Goal: Task Accomplishment & Management: Use online tool/utility

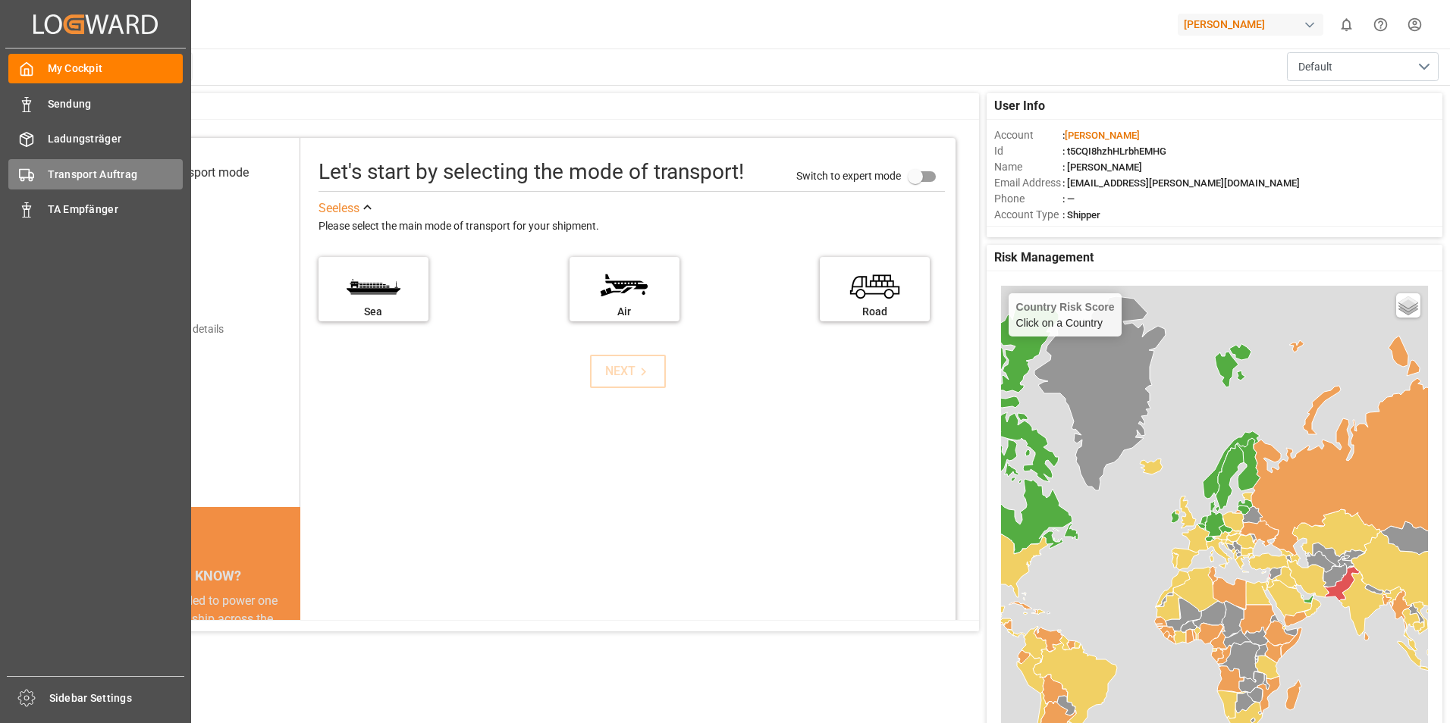
click at [20, 176] on icon at bounding box center [26, 175] width 15 height 15
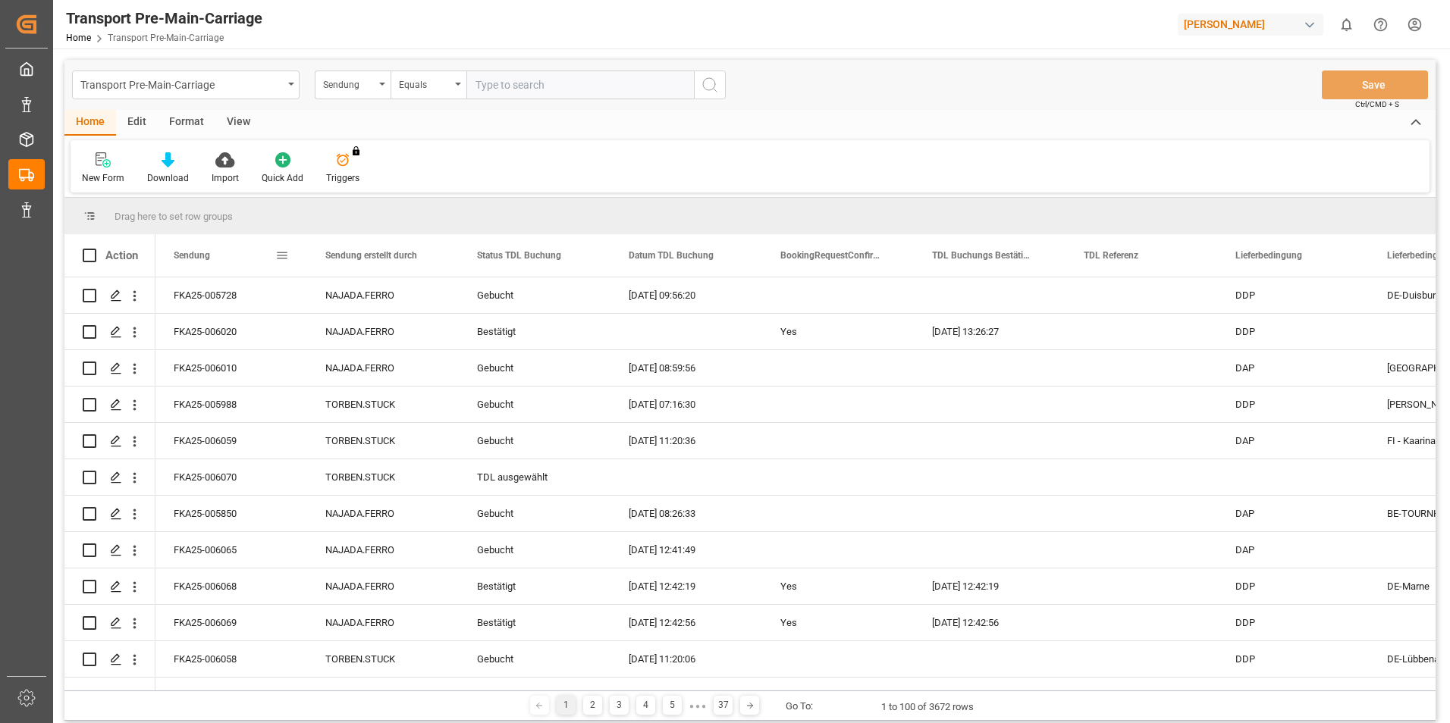
drag, startPoint x: 218, startPoint y: 249, endPoint x: 236, endPoint y: 253, distance: 17.8
click at [218, 250] on div "Sendung" at bounding box center [225, 255] width 102 height 42
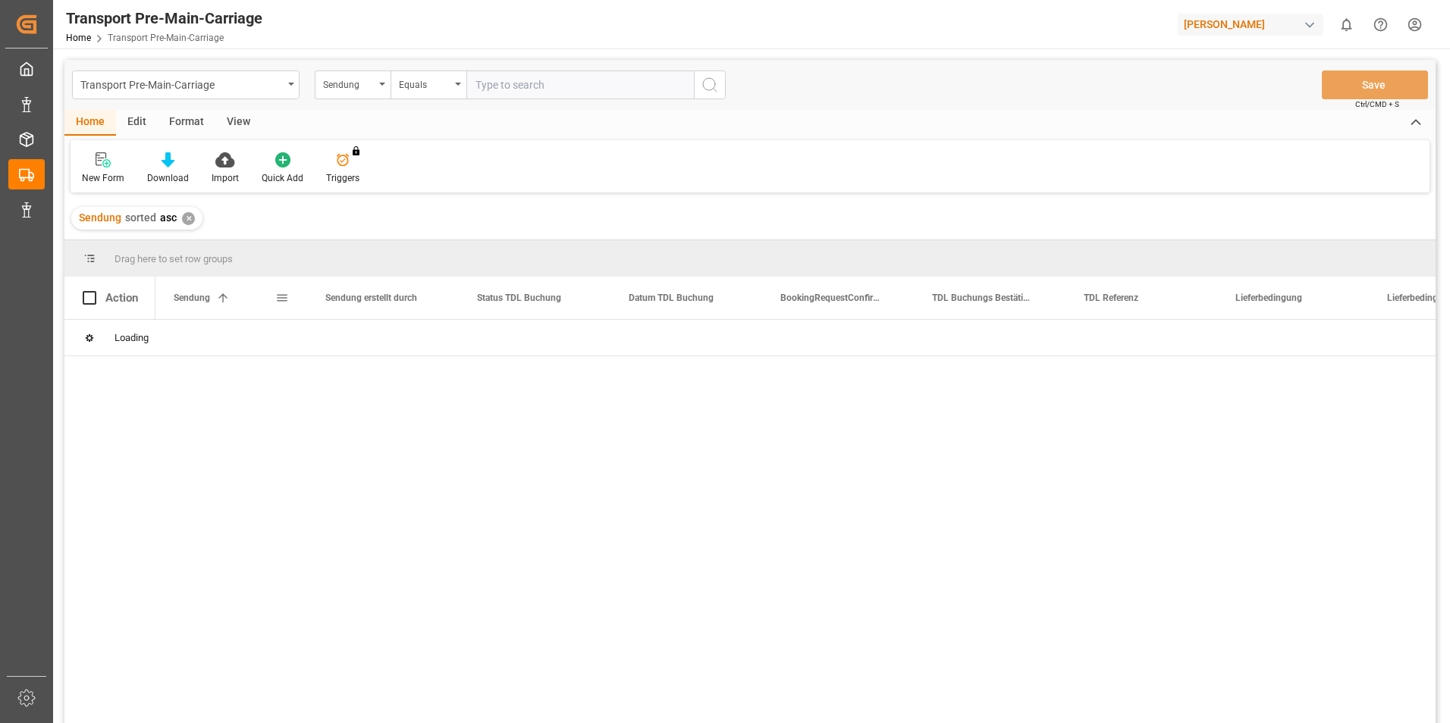
click at [225, 302] on span at bounding box center [223, 298] width 14 height 14
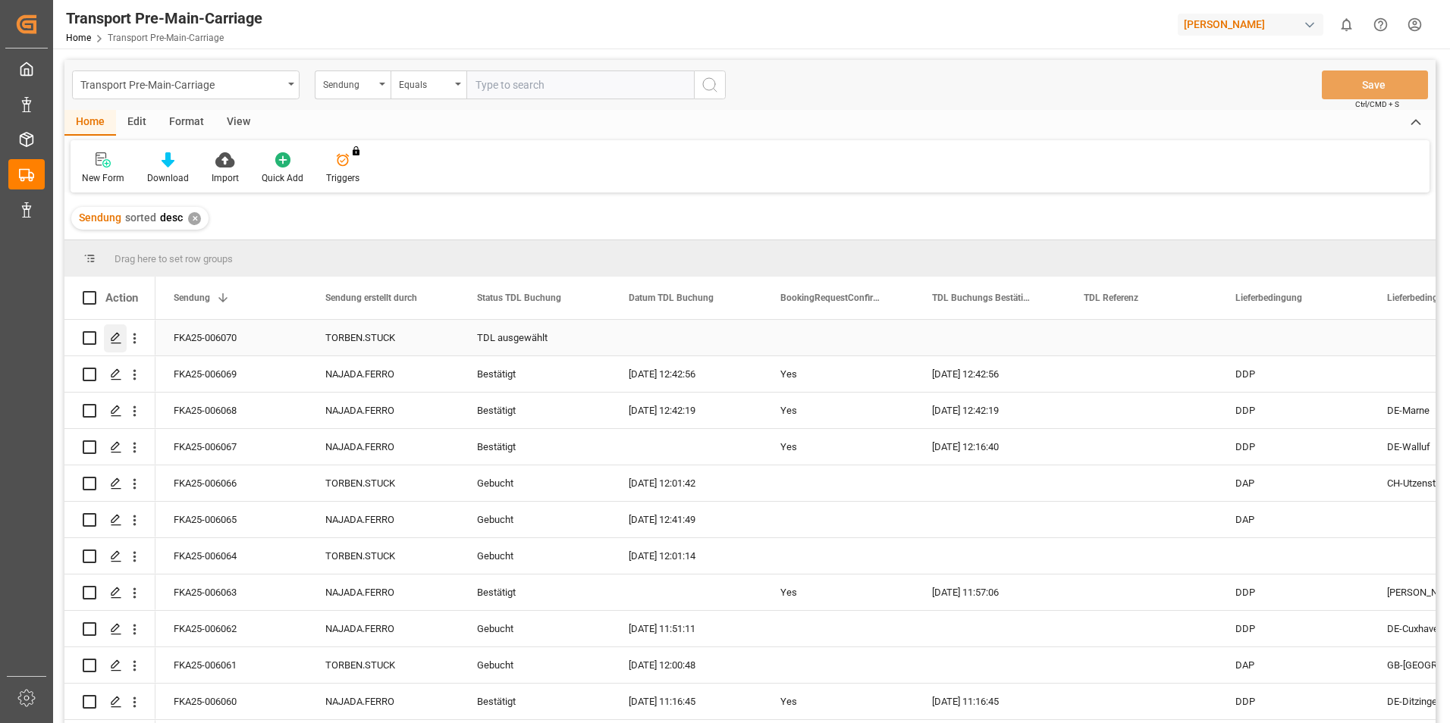
click at [114, 336] on icon "Press SPACE to select this row." at bounding box center [116, 338] width 12 height 12
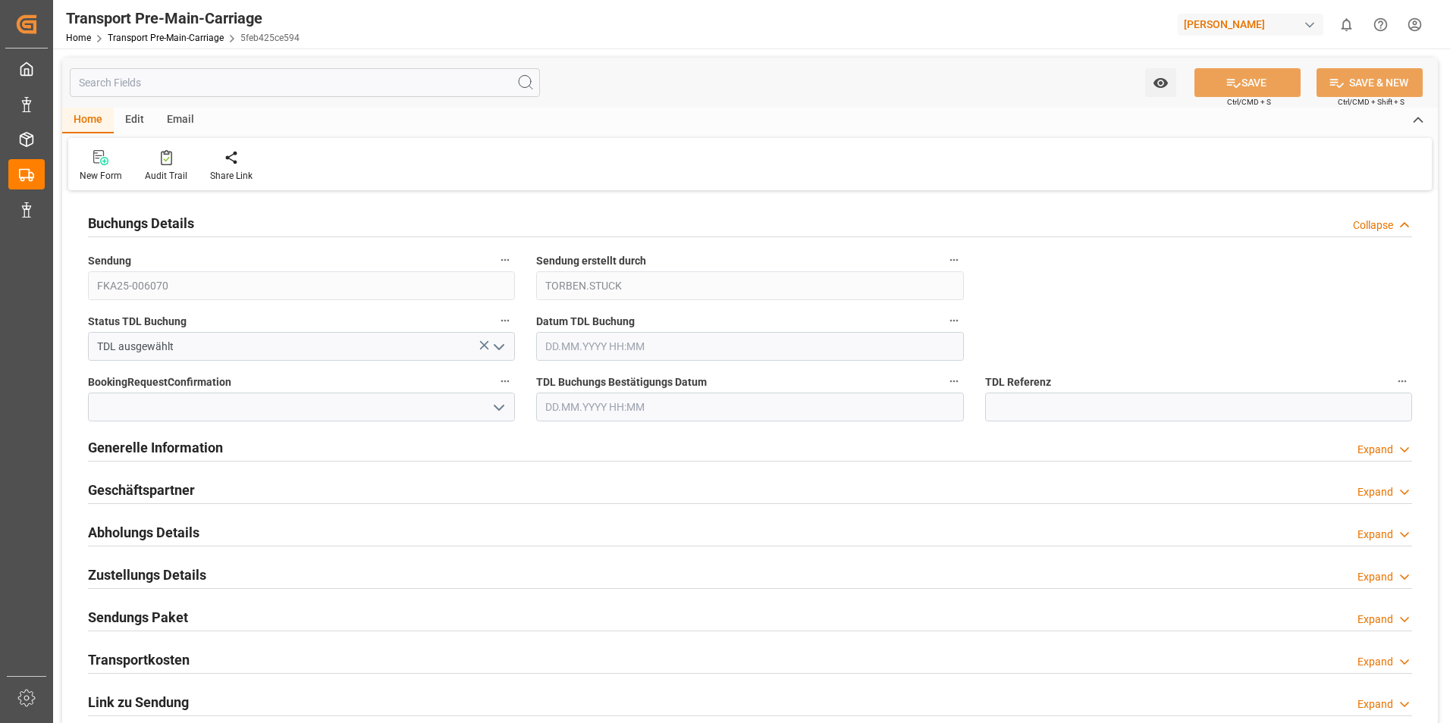
click at [180, 117] on div "Email" at bounding box center [180, 121] width 50 height 26
drag, startPoint x: 102, startPoint y: 158, endPoint x: 131, endPoint y: 158, distance: 29.6
click at [103, 158] on icon at bounding box center [102, 154] width 20 height 9
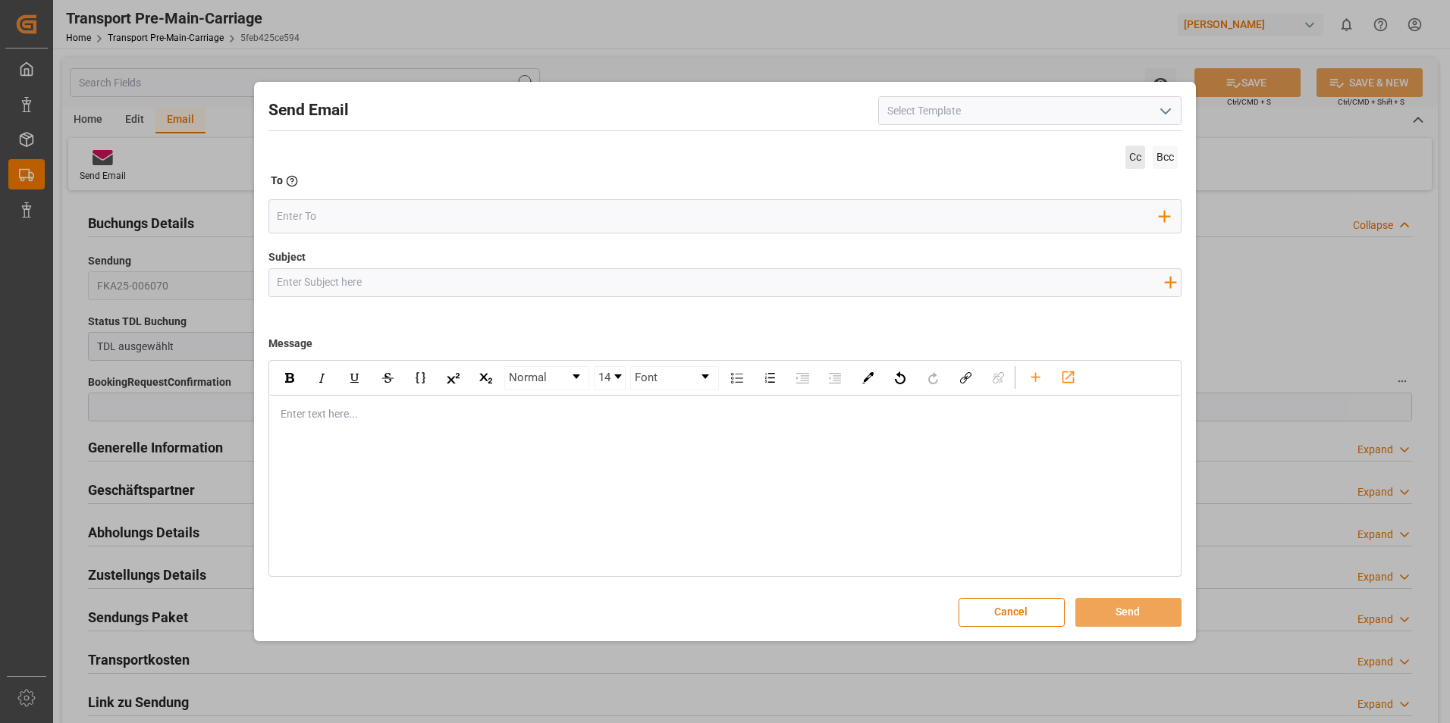
click at [1134, 156] on span "Cc" at bounding box center [1135, 158] width 20 height 24
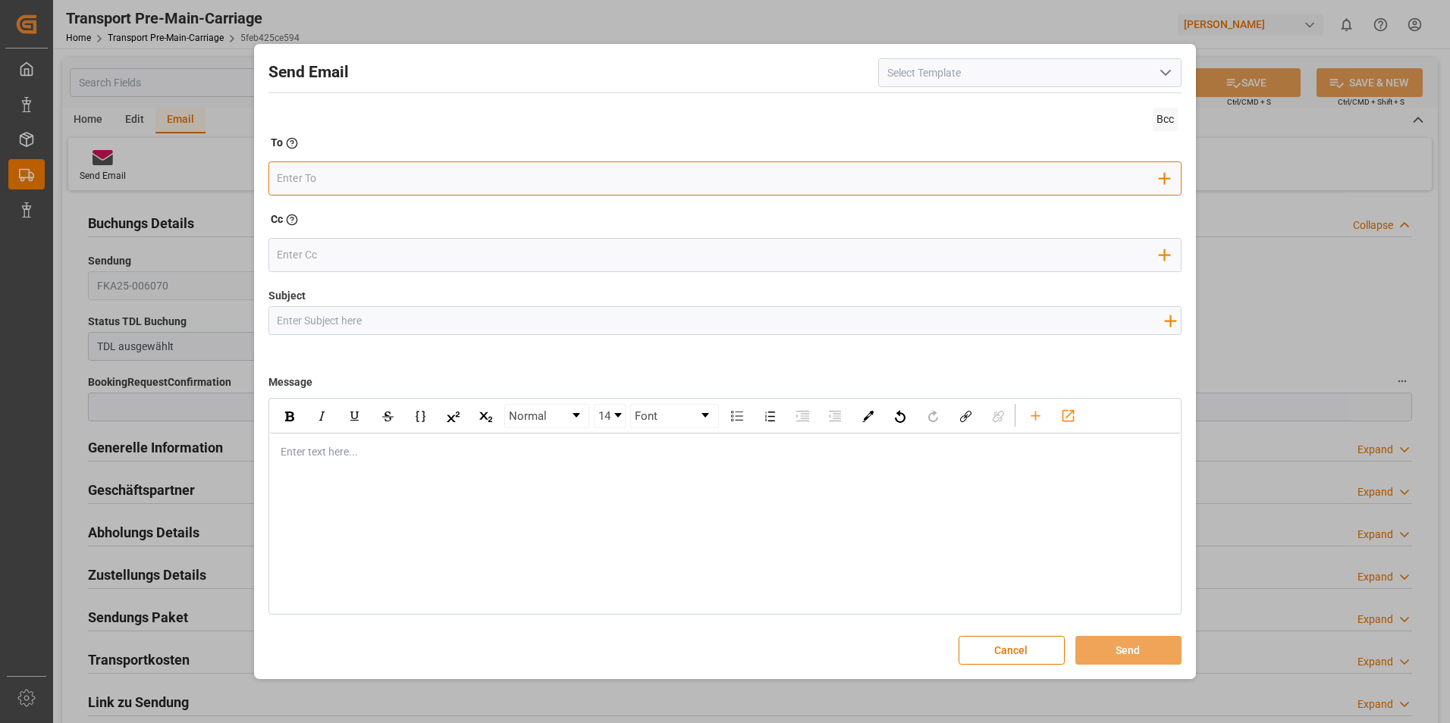
click at [351, 181] on input "email" at bounding box center [718, 178] width 882 height 23
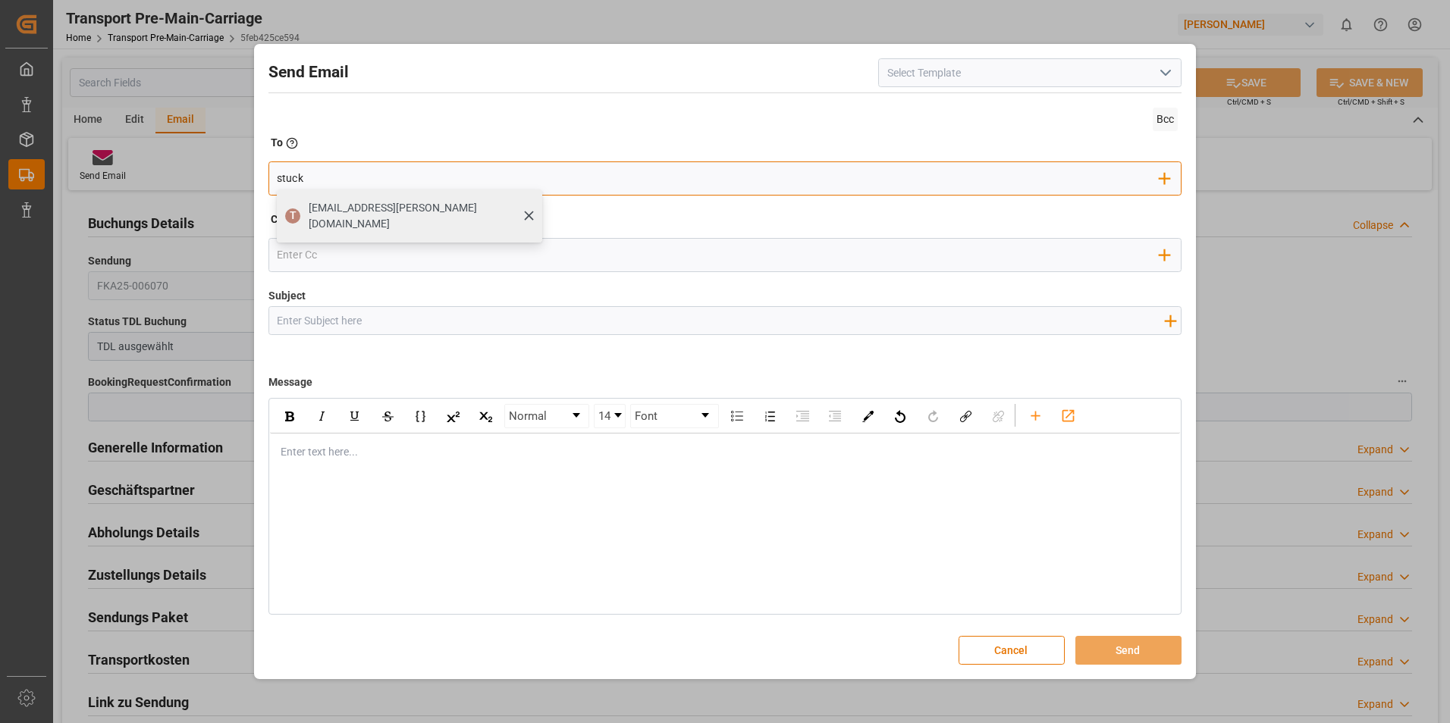
type input "stuck"
click at [318, 210] on span "[EMAIL_ADDRESS][PERSON_NAME][DOMAIN_NAME]" at bounding box center [420, 216] width 223 height 32
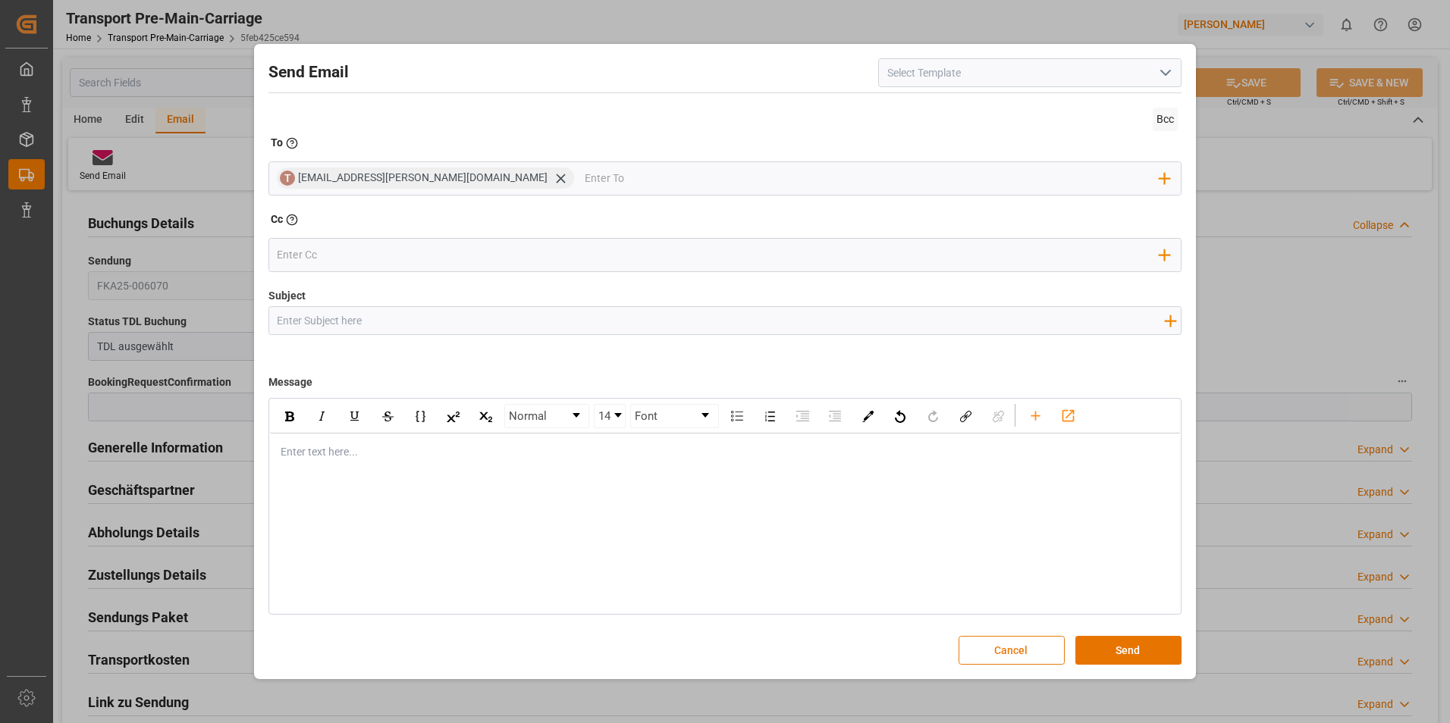
click at [1033, 650] on button "Cancel" at bounding box center [1011, 650] width 106 height 29
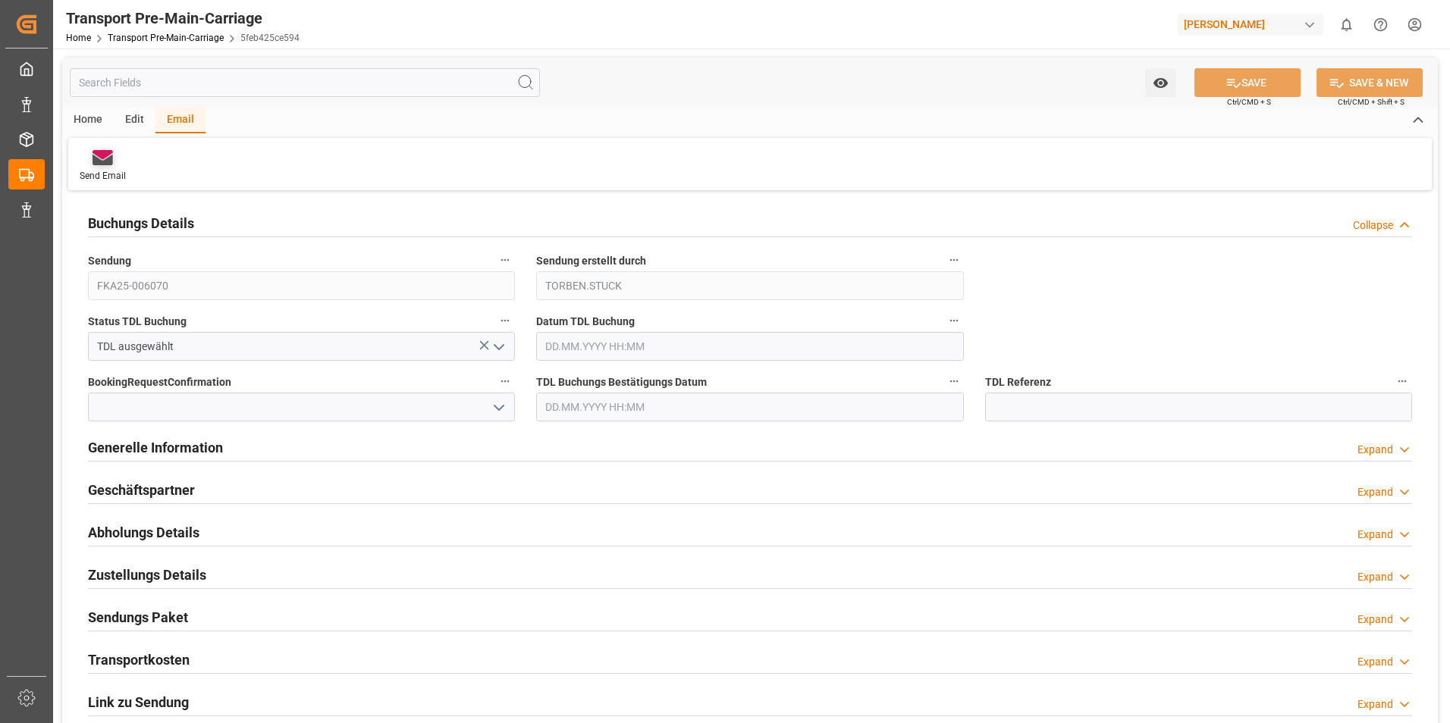
click at [94, 165] on icon at bounding box center [102, 160] width 20 height 11
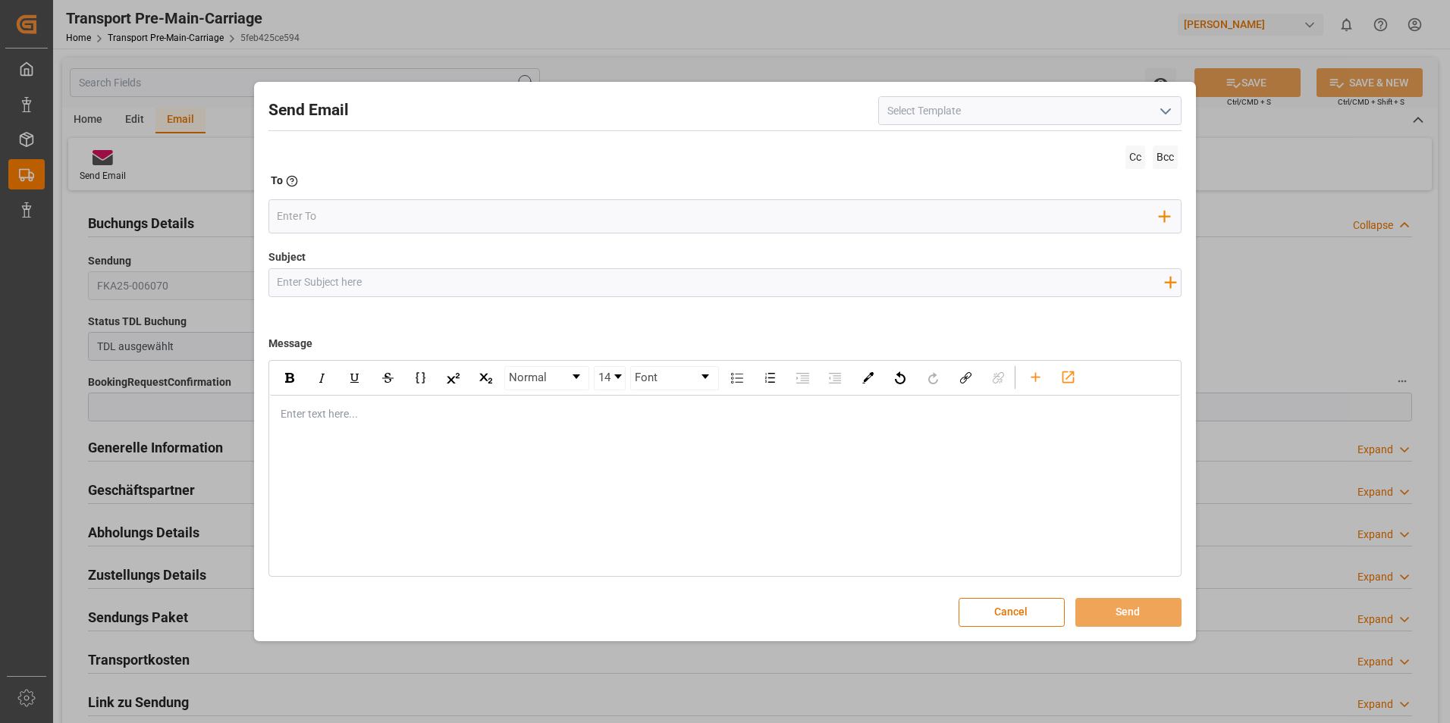
click at [1163, 112] on icon "open menu" at bounding box center [1165, 111] width 18 height 18
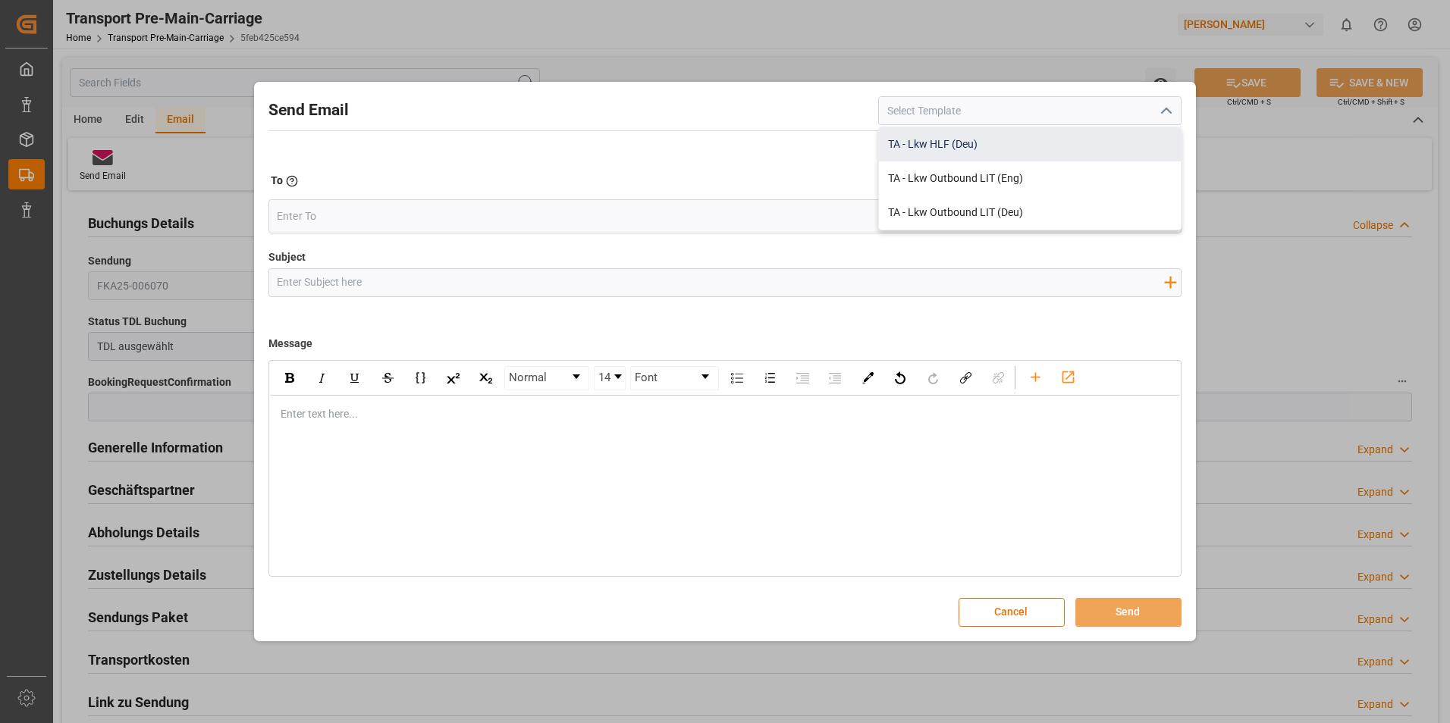
click at [930, 146] on div "TA - Lkw HLF (Deu)" at bounding box center [1030, 144] width 302 height 34
type input "TA - Lkw HLF (Deu)"
type input "Transportauftrag {{deliveryNumberPremain}} nach {{deliveryAddressPremainCity}},…"
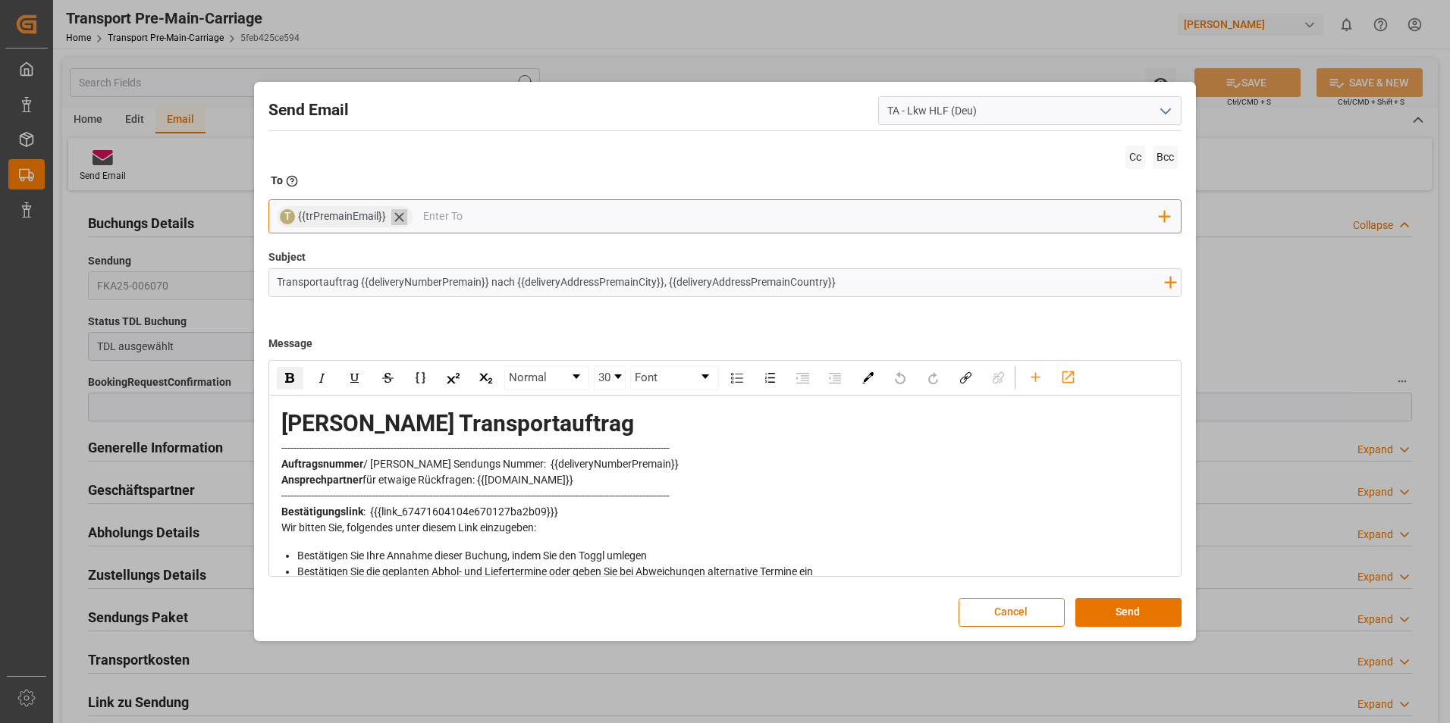
click at [397, 219] on icon at bounding box center [399, 217] width 16 height 16
click at [397, 219] on input "email" at bounding box center [718, 216] width 882 height 23
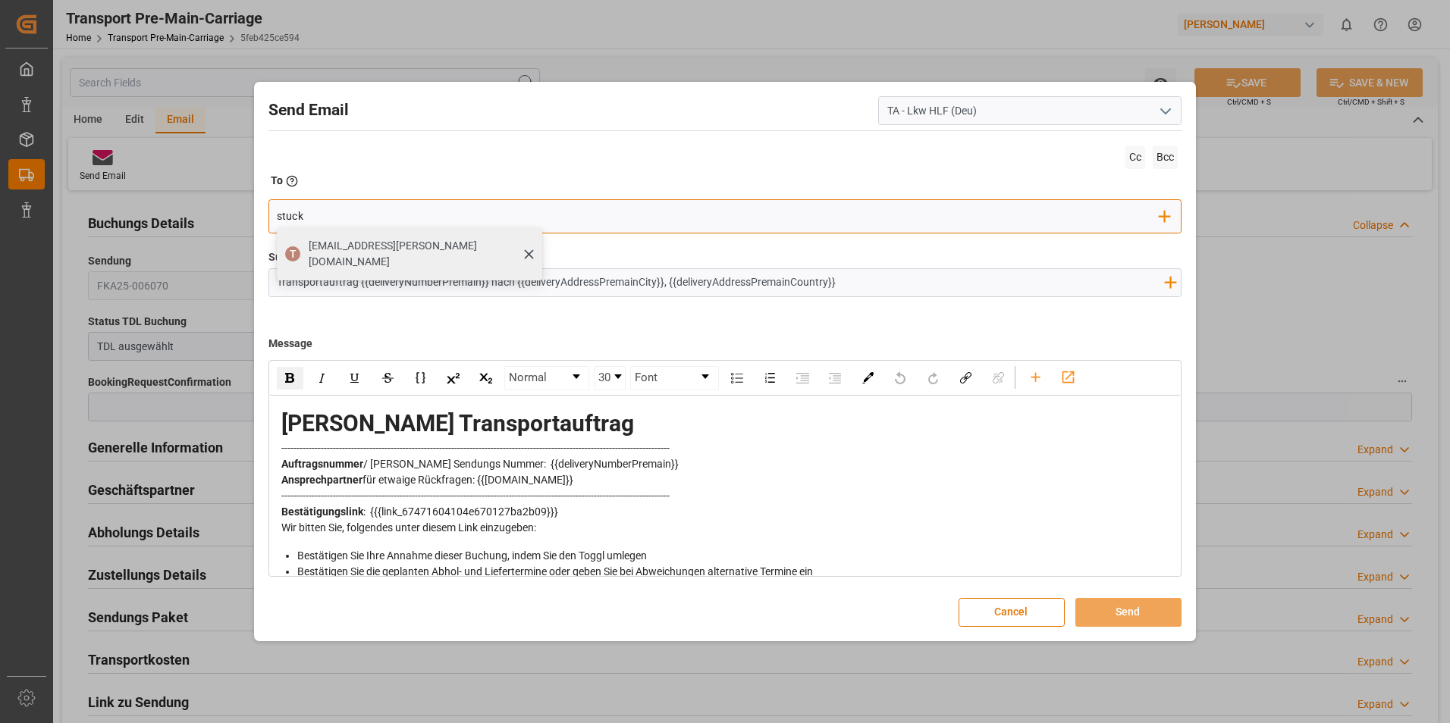
type input "stuck"
click at [383, 243] on span "[EMAIL_ADDRESS][PERSON_NAME][DOMAIN_NAME]" at bounding box center [420, 254] width 223 height 32
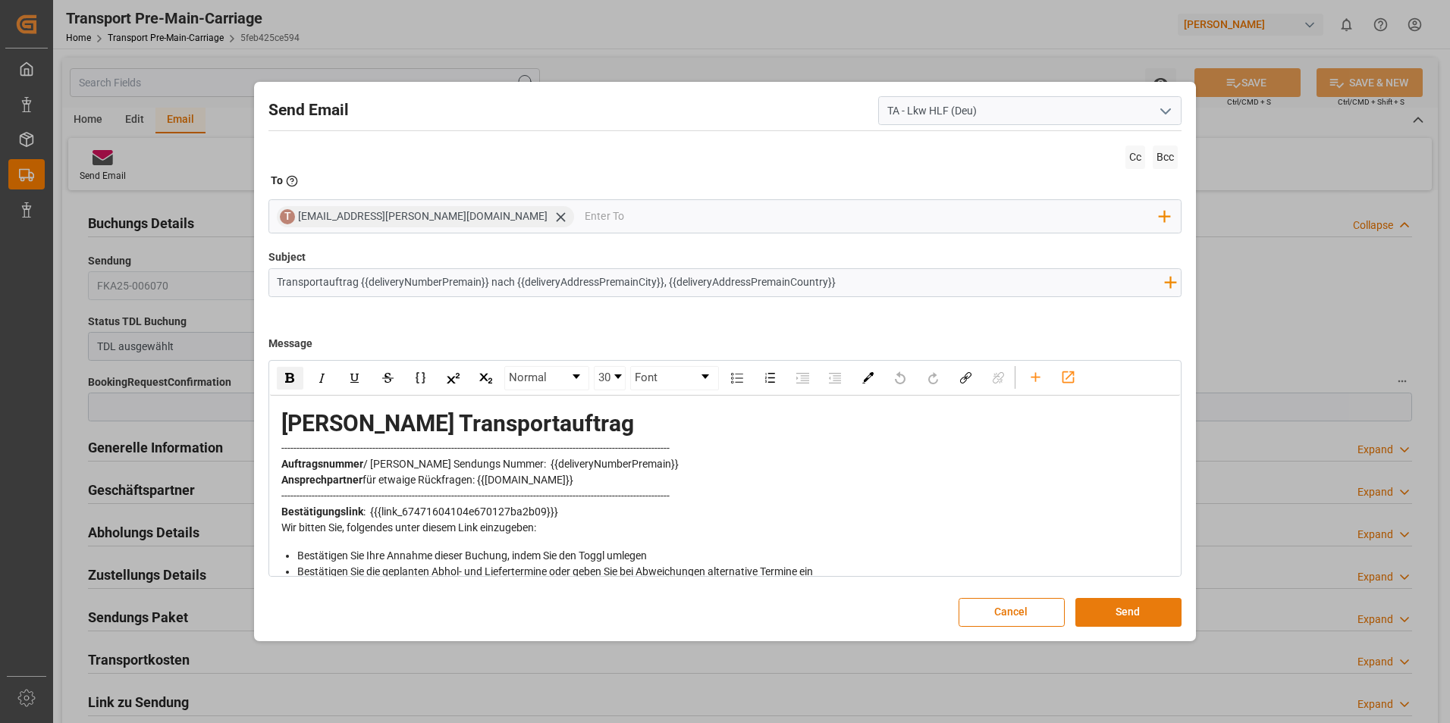
click at [1126, 611] on button "Send" at bounding box center [1128, 612] width 106 height 29
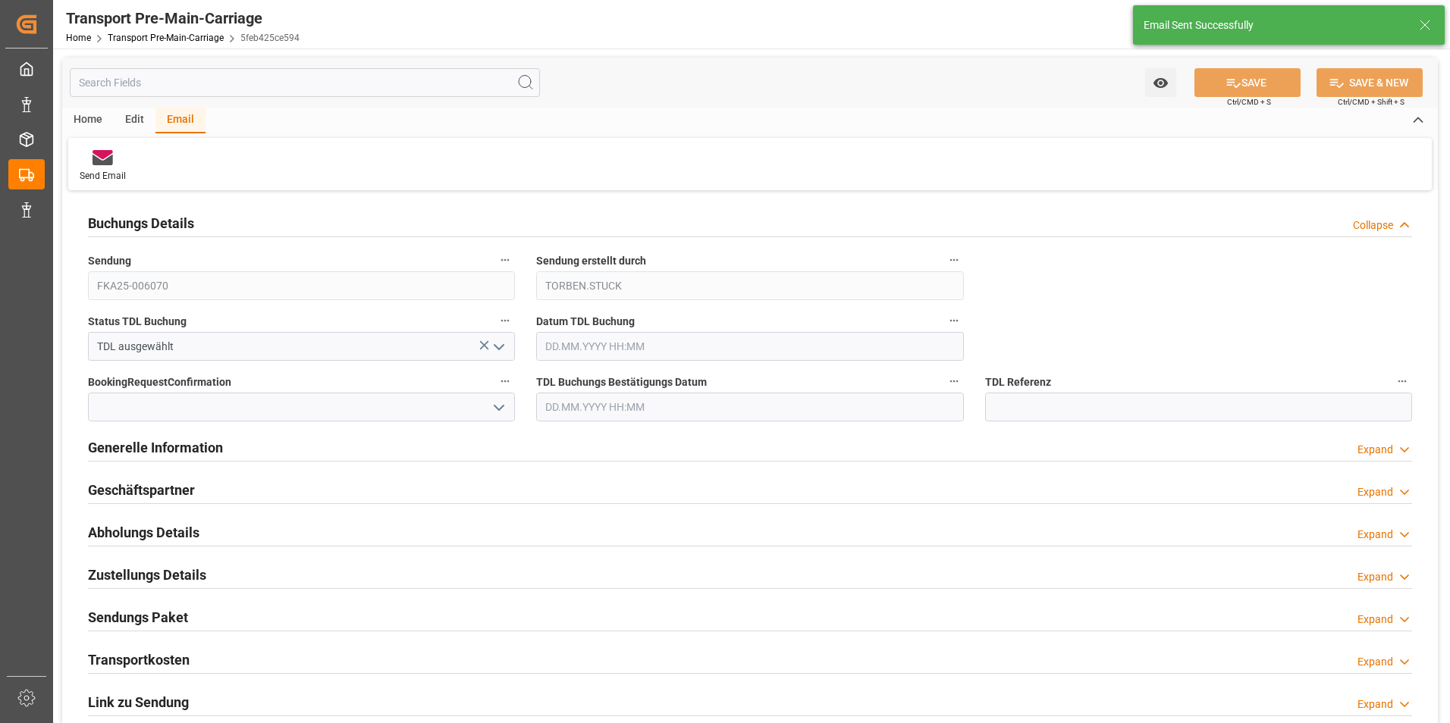
click at [497, 348] on icon "open menu" at bounding box center [499, 347] width 18 height 18
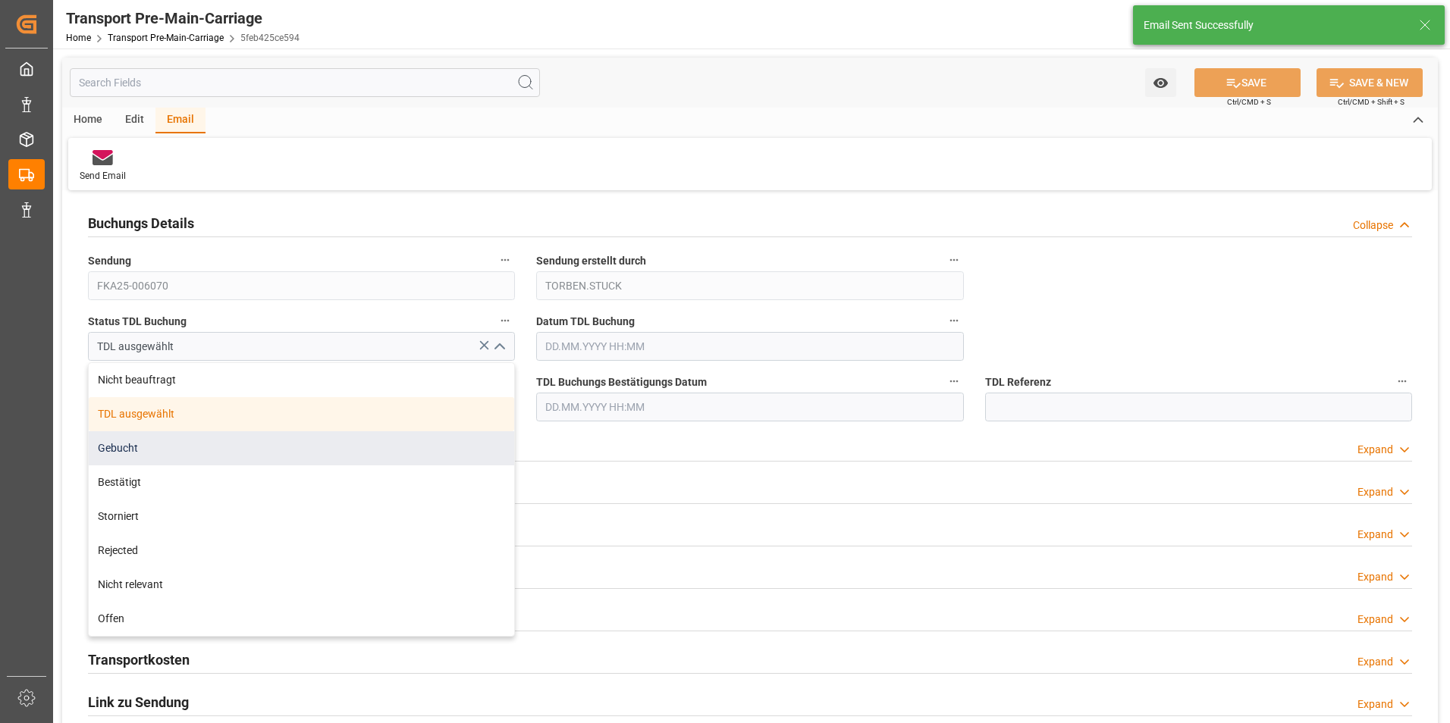
click at [254, 442] on div "Gebucht" at bounding box center [301, 448] width 425 height 34
type input "Gebucht"
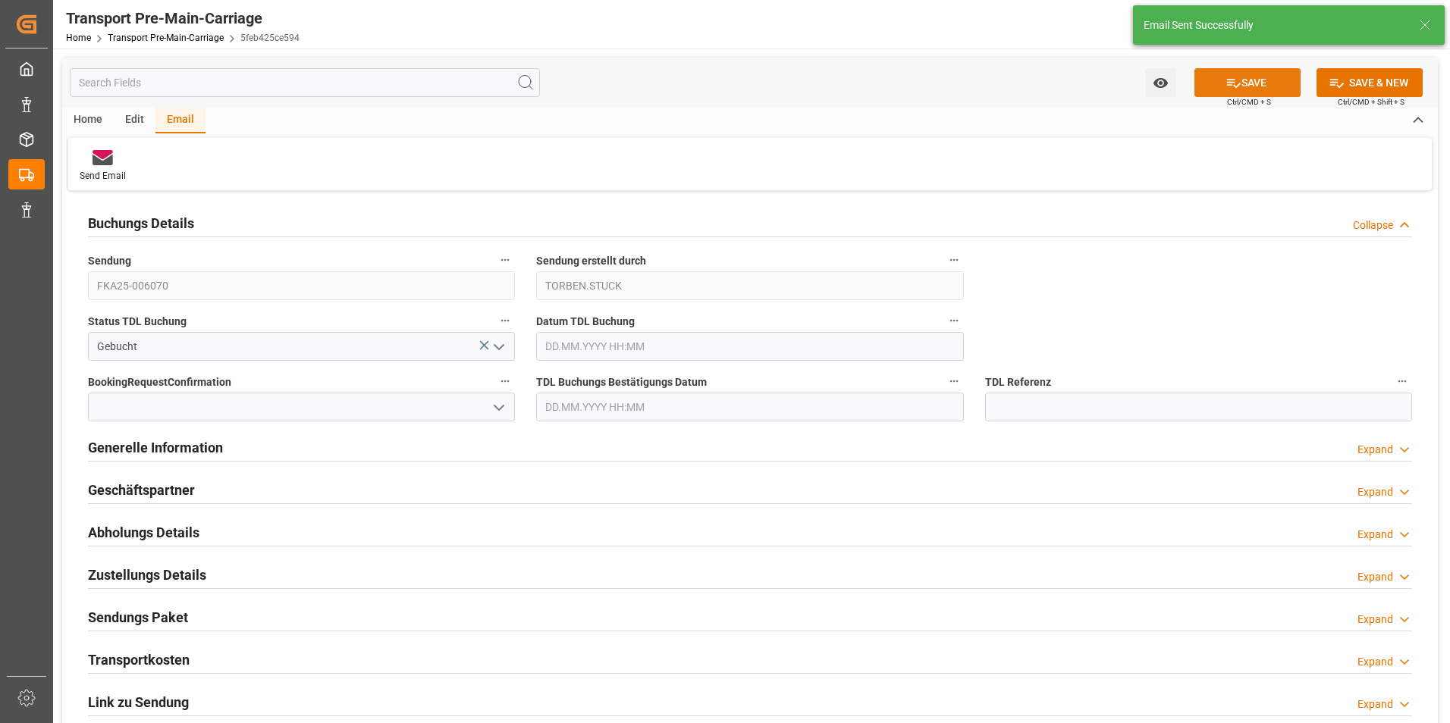
click at [1222, 83] on button "SAVE" at bounding box center [1247, 82] width 106 height 29
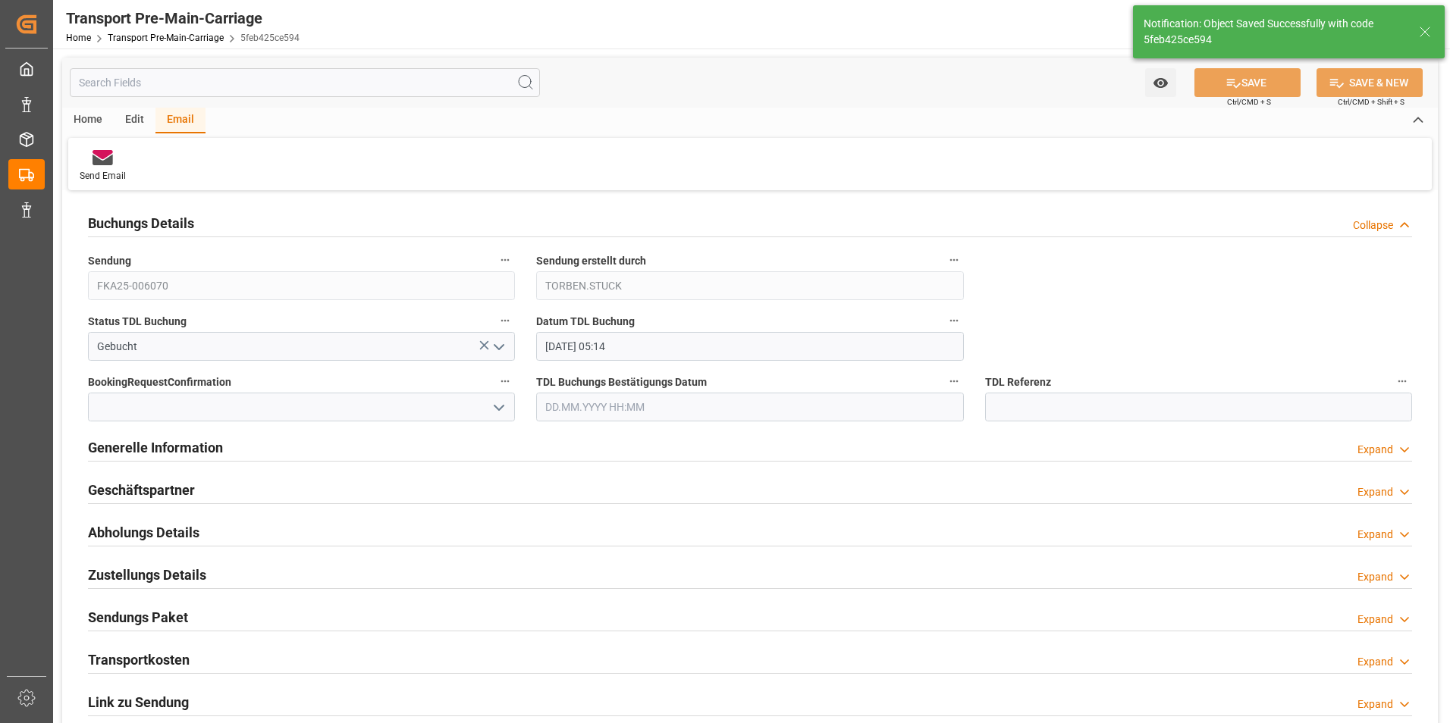
type input "[DATE] 05:14"
